Goal: Task Accomplishment & Management: Use online tool/utility

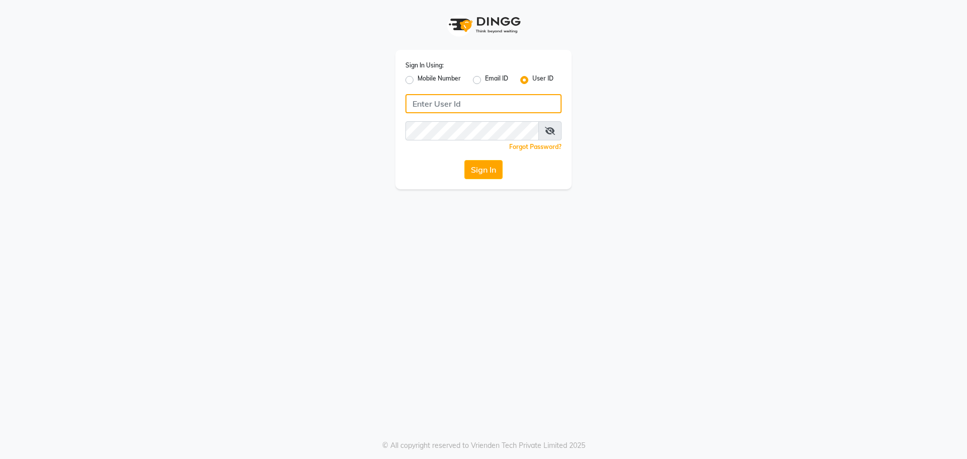
type input "9930289482"
click at [437, 74] on label "Mobile Number" at bounding box center [438, 80] width 43 height 12
click at [424, 74] on input "Mobile Number" at bounding box center [420, 77] width 7 height 7
radio input "true"
radio input "false"
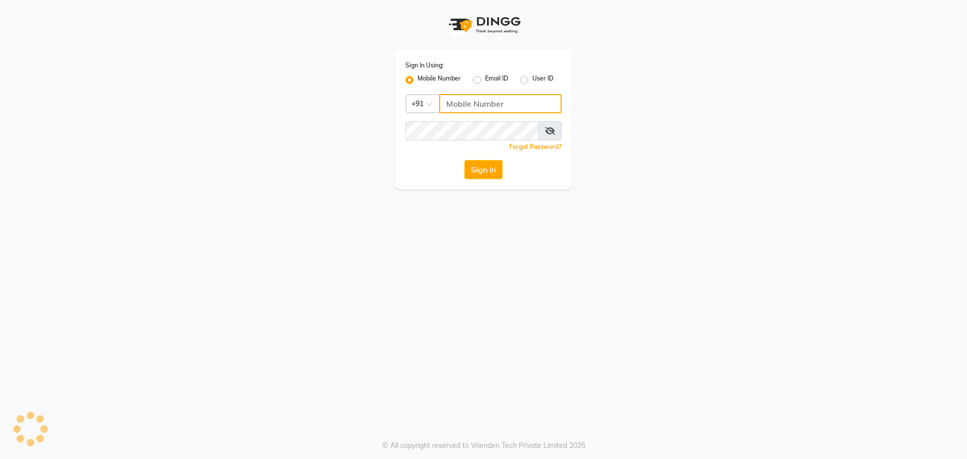
click at [497, 109] on input "Username" at bounding box center [500, 103] width 122 height 19
type input "9930289482"
click at [489, 170] on button "Sign In" at bounding box center [483, 169] width 38 height 19
